Goal: Task Accomplishment & Management: Manage account settings

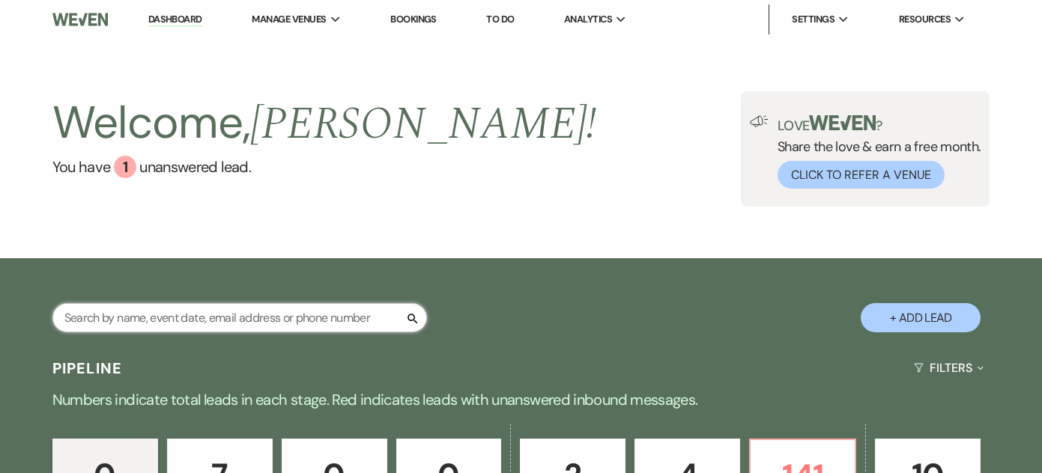
click at [225, 323] on input "text" at bounding box center [239, 317] width 375 height 29
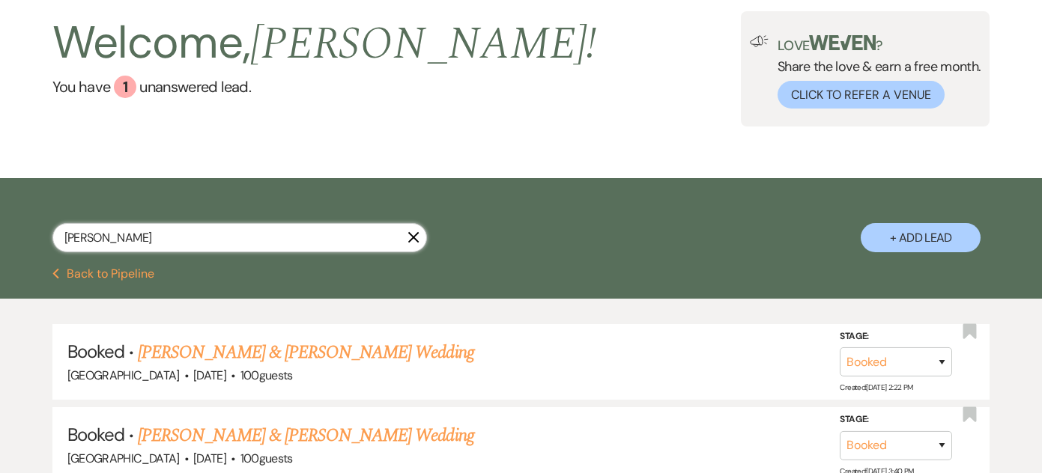
scroll to position [82, 0]
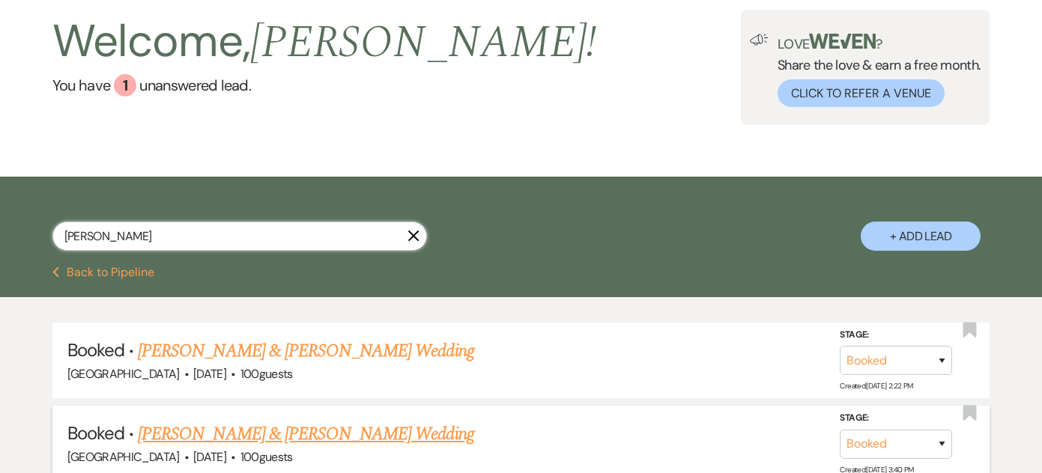
type input "[PERSON_NAME]"
click at [203, 431] on link "[PERSON_NAME] & [PERSON_NAME] Wedding" at bounding box center [306, 434] width 336 height 27
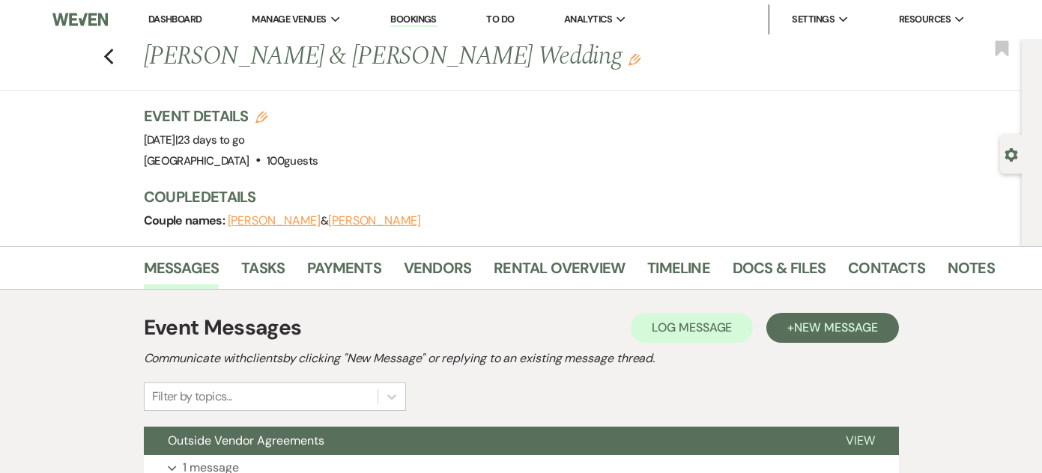
scroll to position [4, 0]
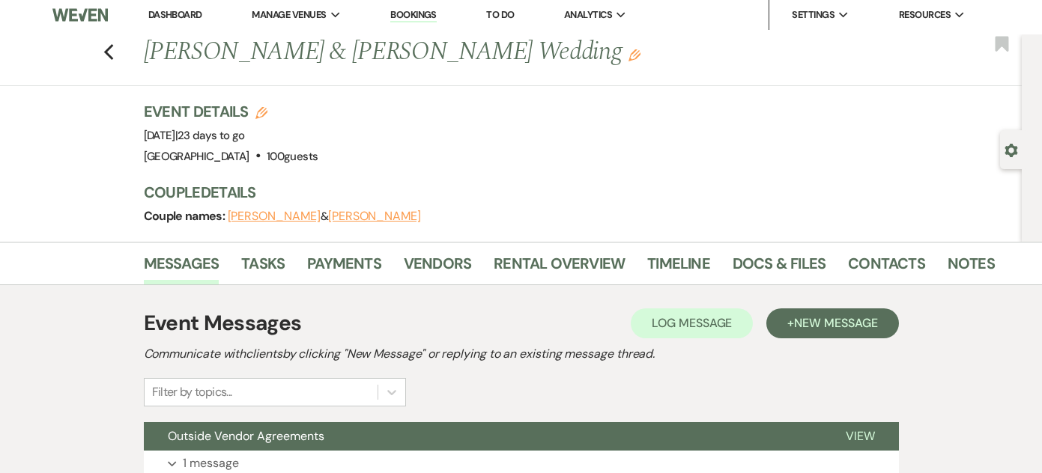
click at [344, 213] on button "[PERSON_NAME]" at bounding box center [374, 217] width 93 height 12
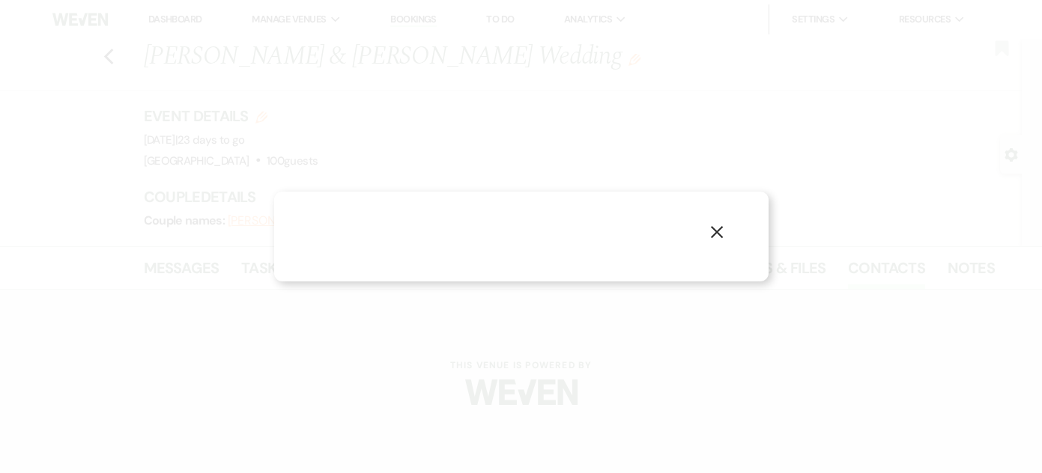
select select "1"
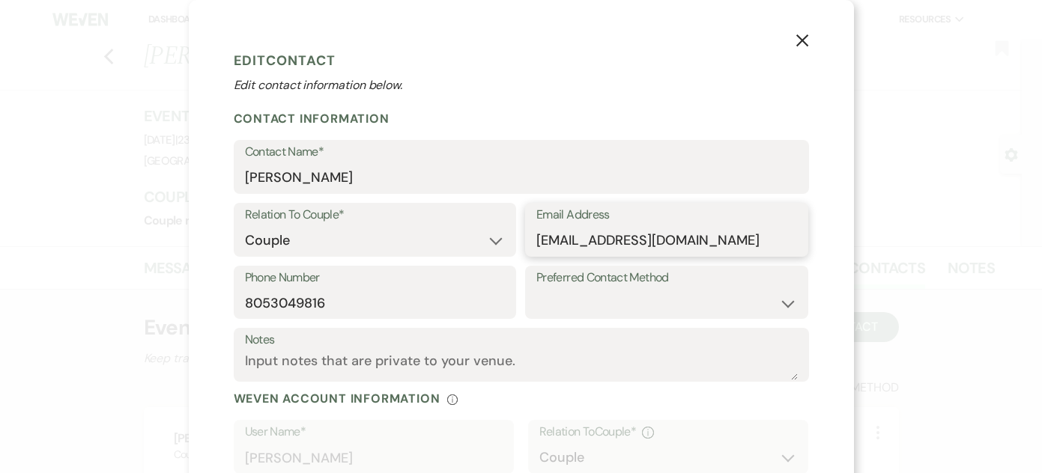
drag, startPoint x: 538, startPoint y: 240, endPoint x: 700, endPoint y: 241, distance: 161.8
click at [802, 39] on icon "X" at bounding box center [802, 40] width 13 height 13
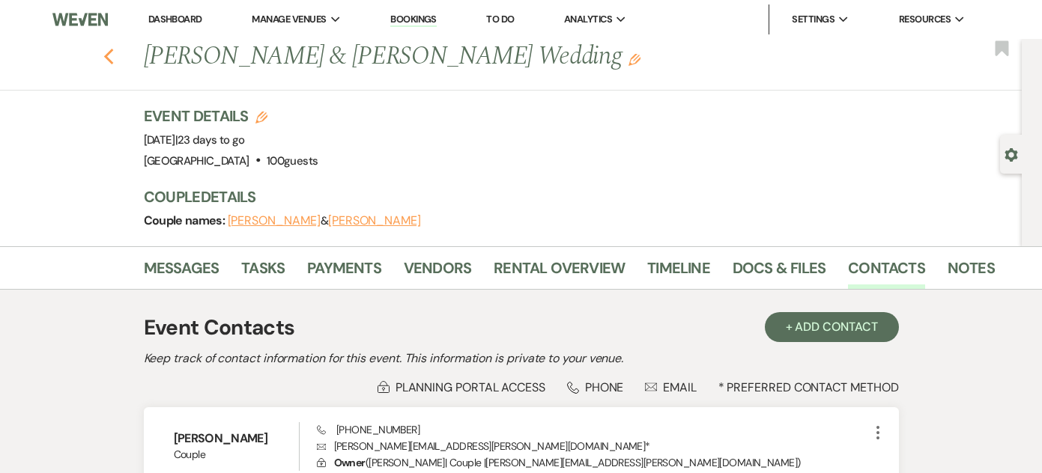
click at [114, 62] on icon "Previous" at bounding box center [108, 57] width 11 height 18
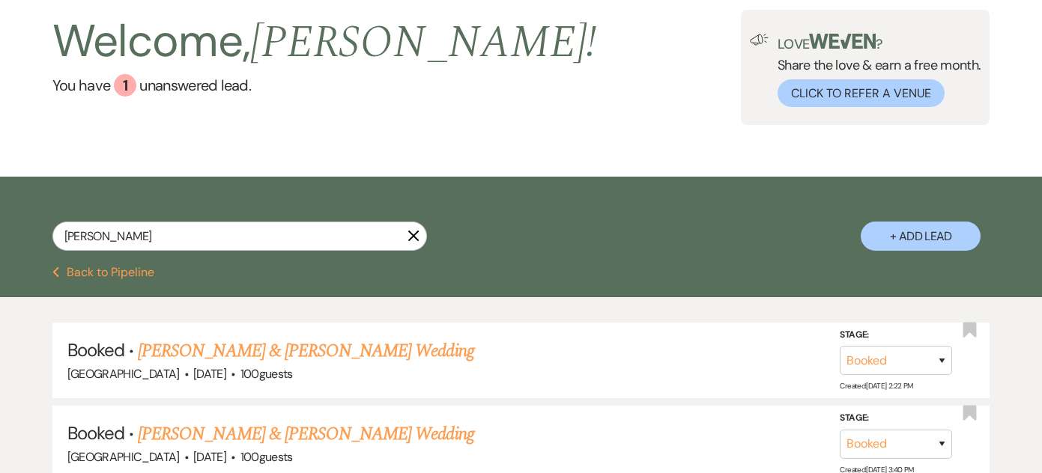
click at [416, 240] on icon "X" at bounding box center [414, 236] width 12 height 12
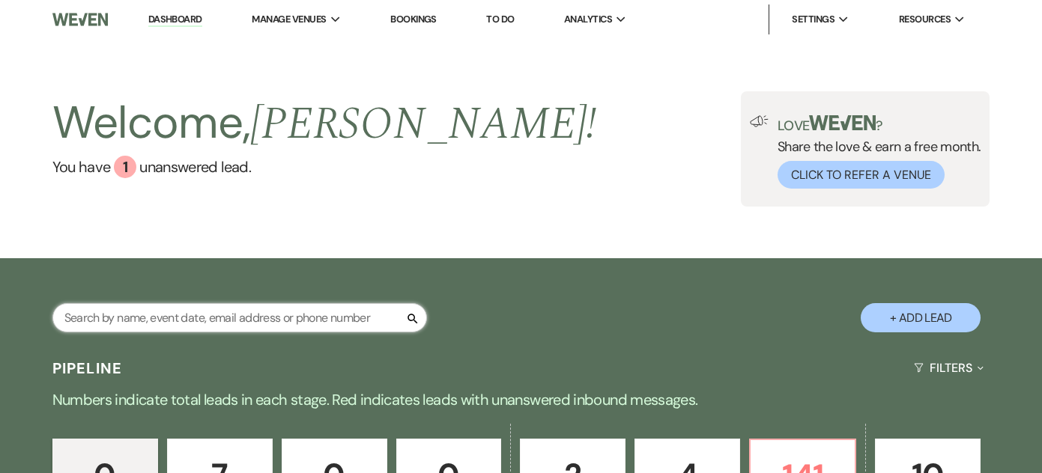
click at [323, 318] on input "text" at bounding box center [239, 317] width 375 height 29
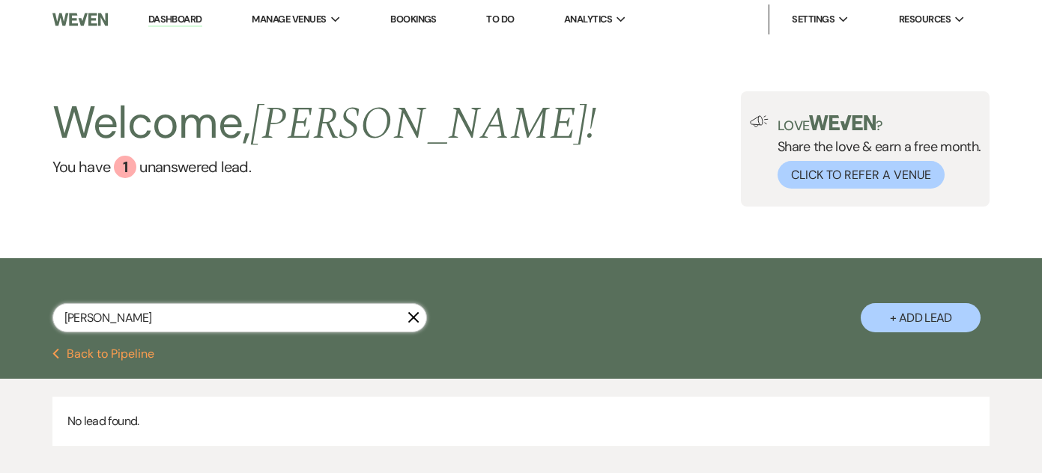
type input "[PERSON_NAME]"
click at [414, 320] on icon "X" at bounding box center [414, 318] width 12 height 12
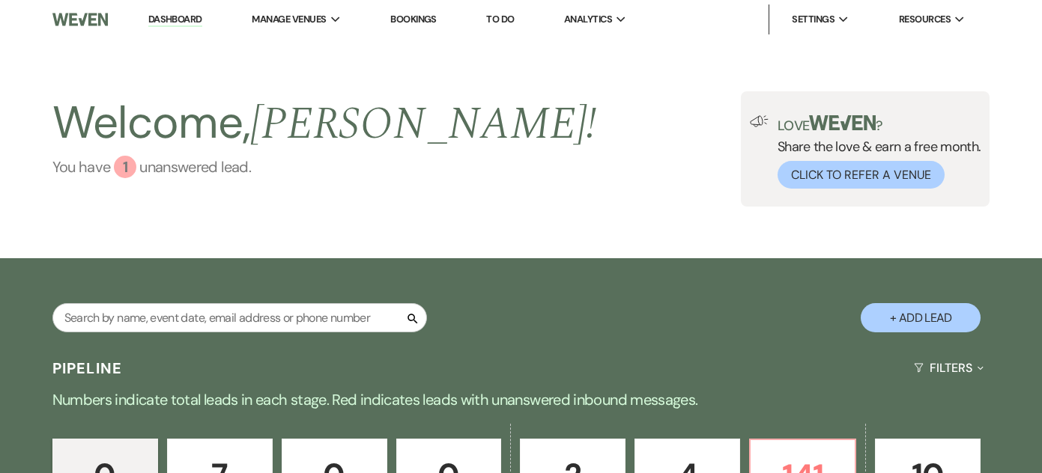
click at [135, 165] on div "1" at bounding box center [125, 167] width 22 height 22
click at [196, 163] on link "You have 1 unanswered lead ." at bounding box center [324, 167] width 545 height 22
